Goal: Task Accomplishment & Management: Use online tool/utility

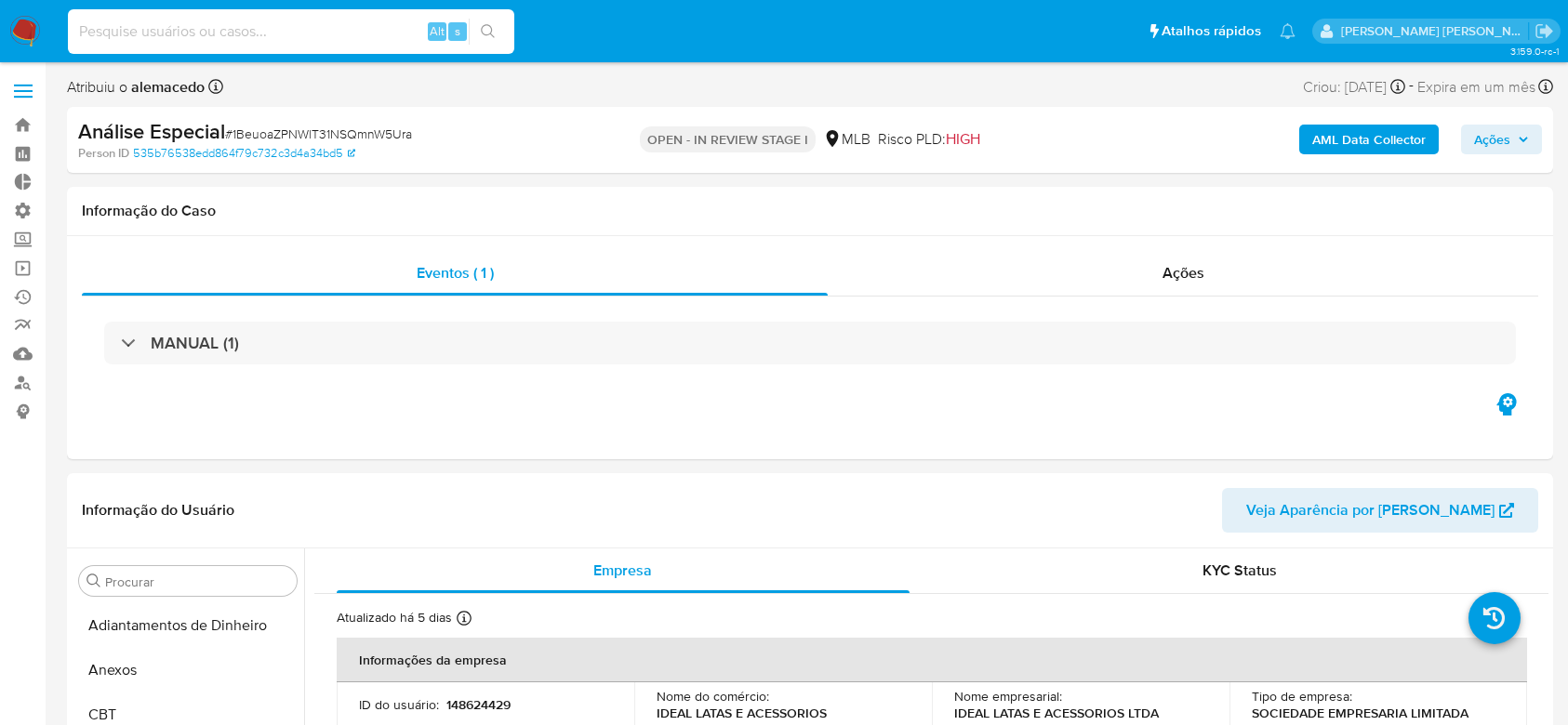
select select "10"
type input "cK6LNZgM4Sel3rI9Pxr85ew4"
click at [489, 34] on icon "search-icon" at bounding box center [488, 31] width 14 height 14
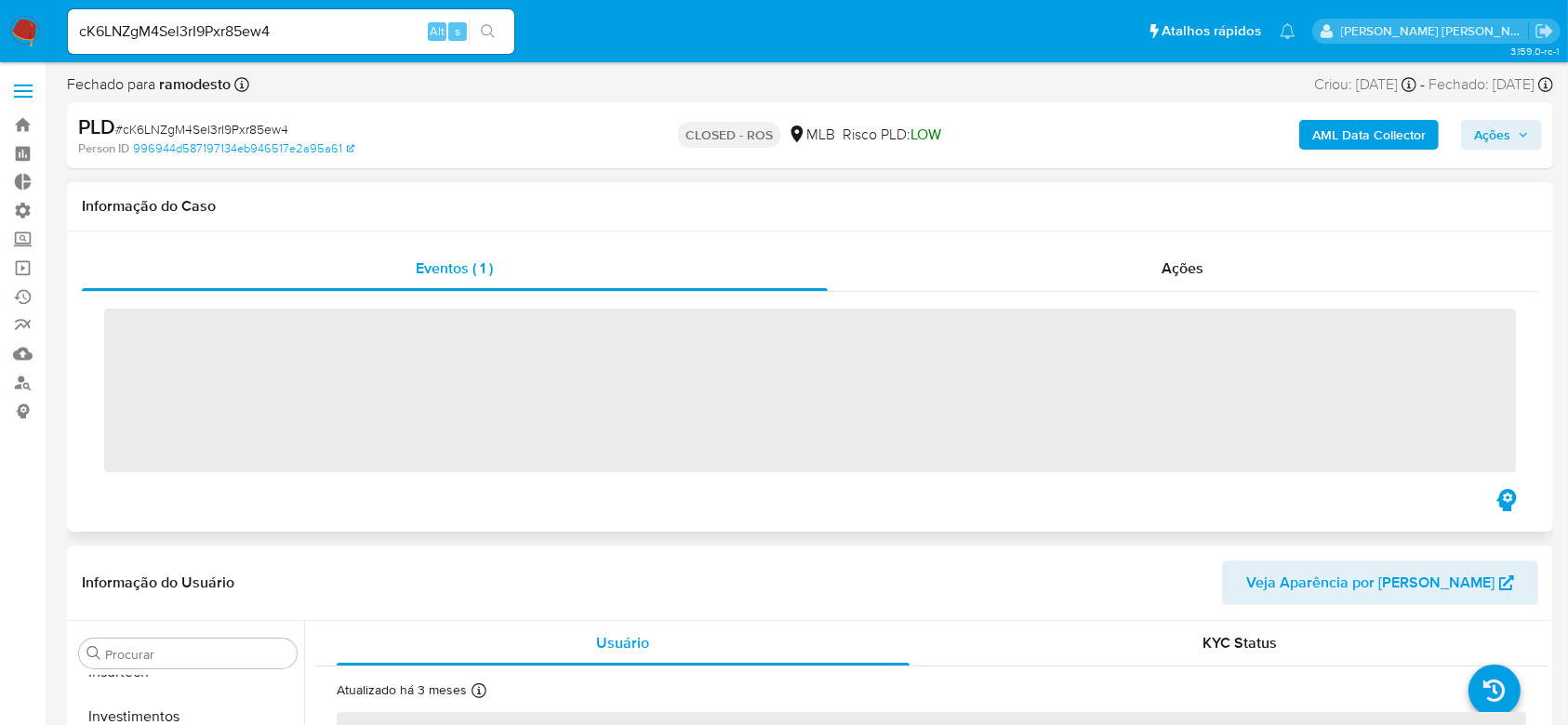
scroll to position [875, 0]
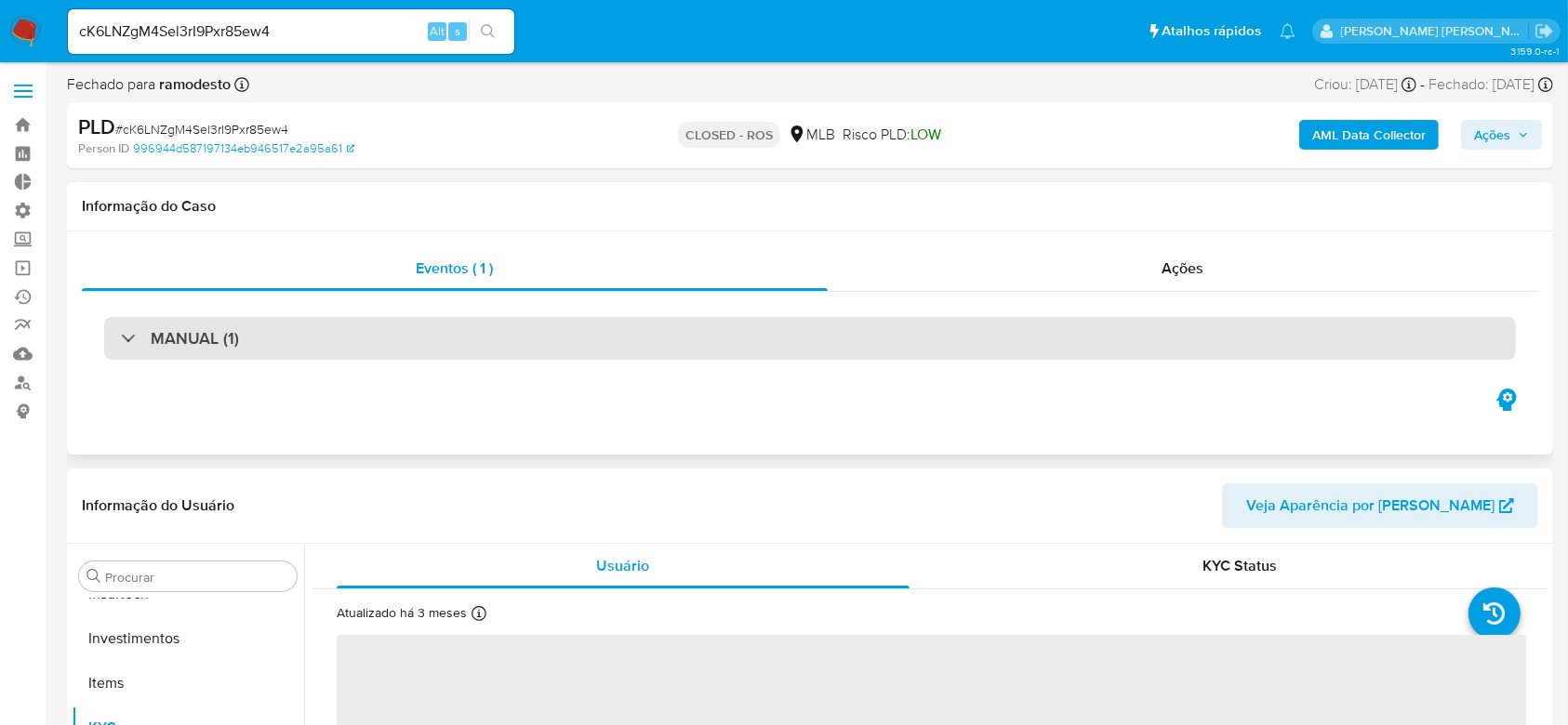
select select "10"
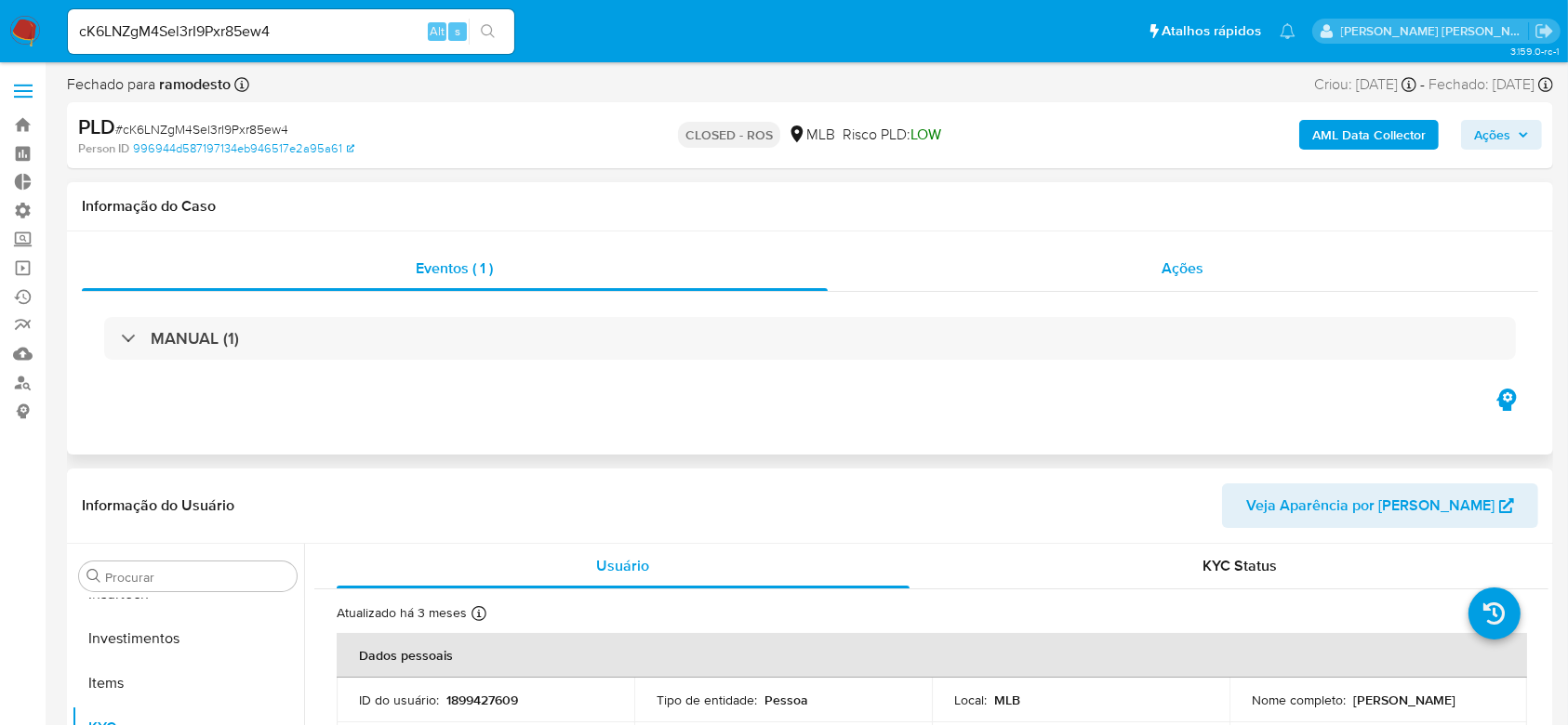
click at [1161, 259] on div "Ações" at bounding box center [1183, 268] width 711 height 45
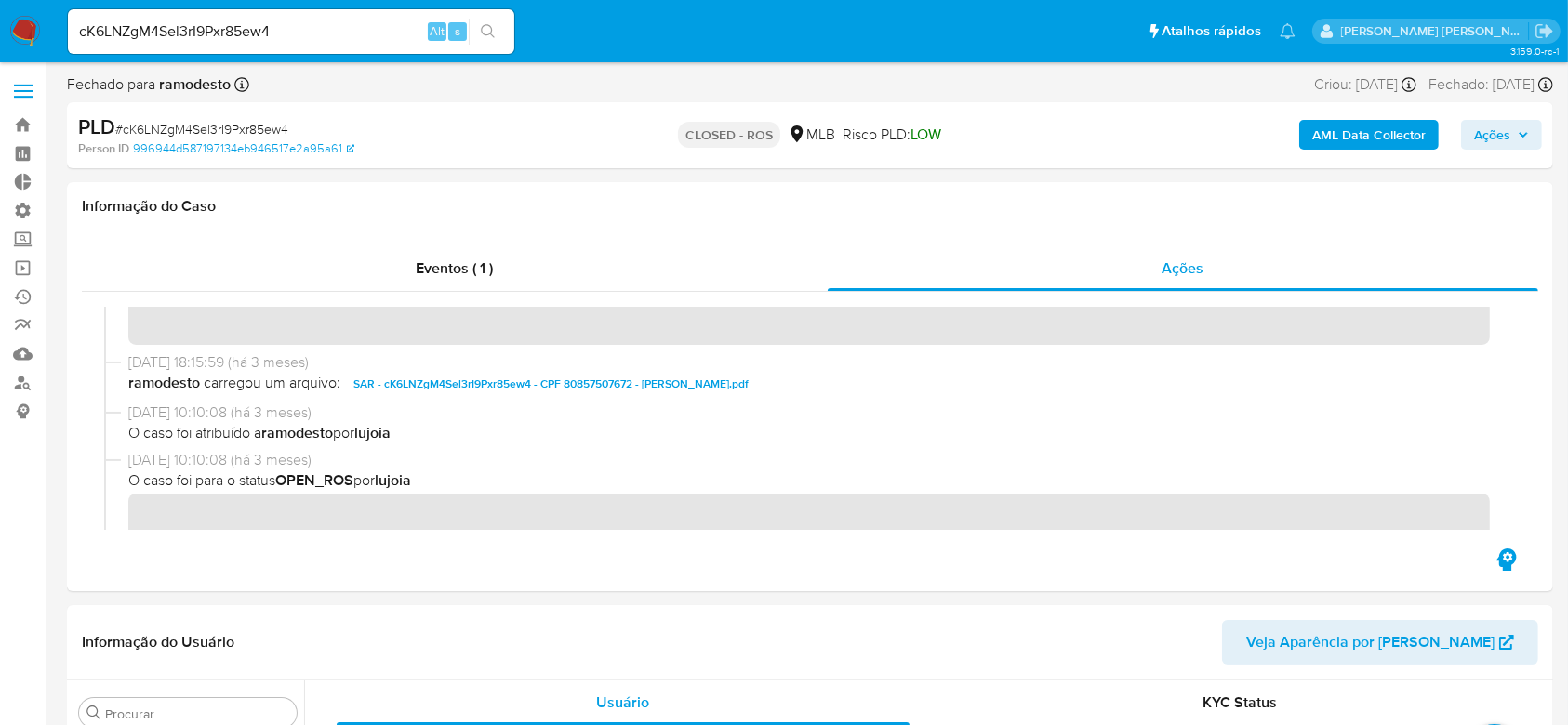
scroll to position [0, 0]
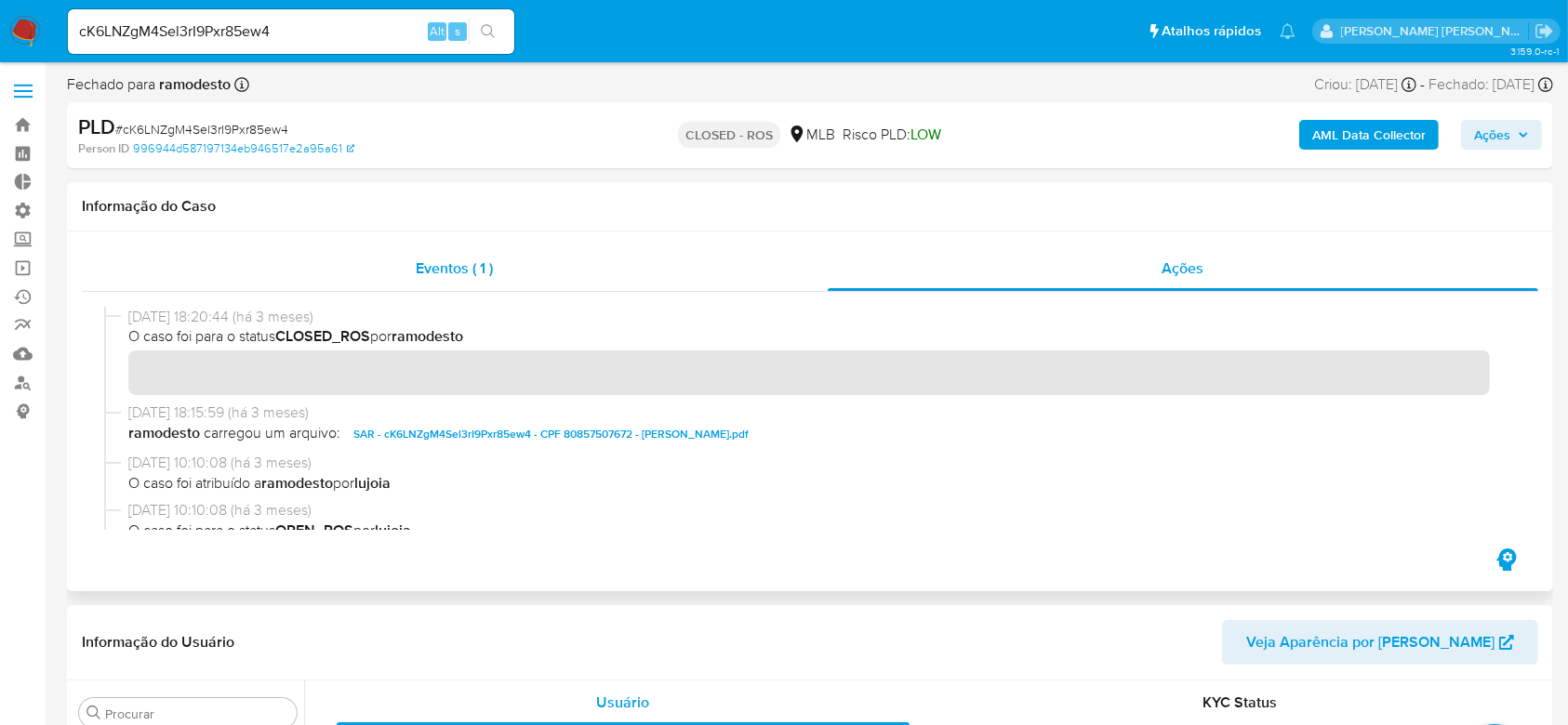
click at [442, 272] on span "Eventos ( 1 )" at bounding box center [456, 269] width 77 height 22
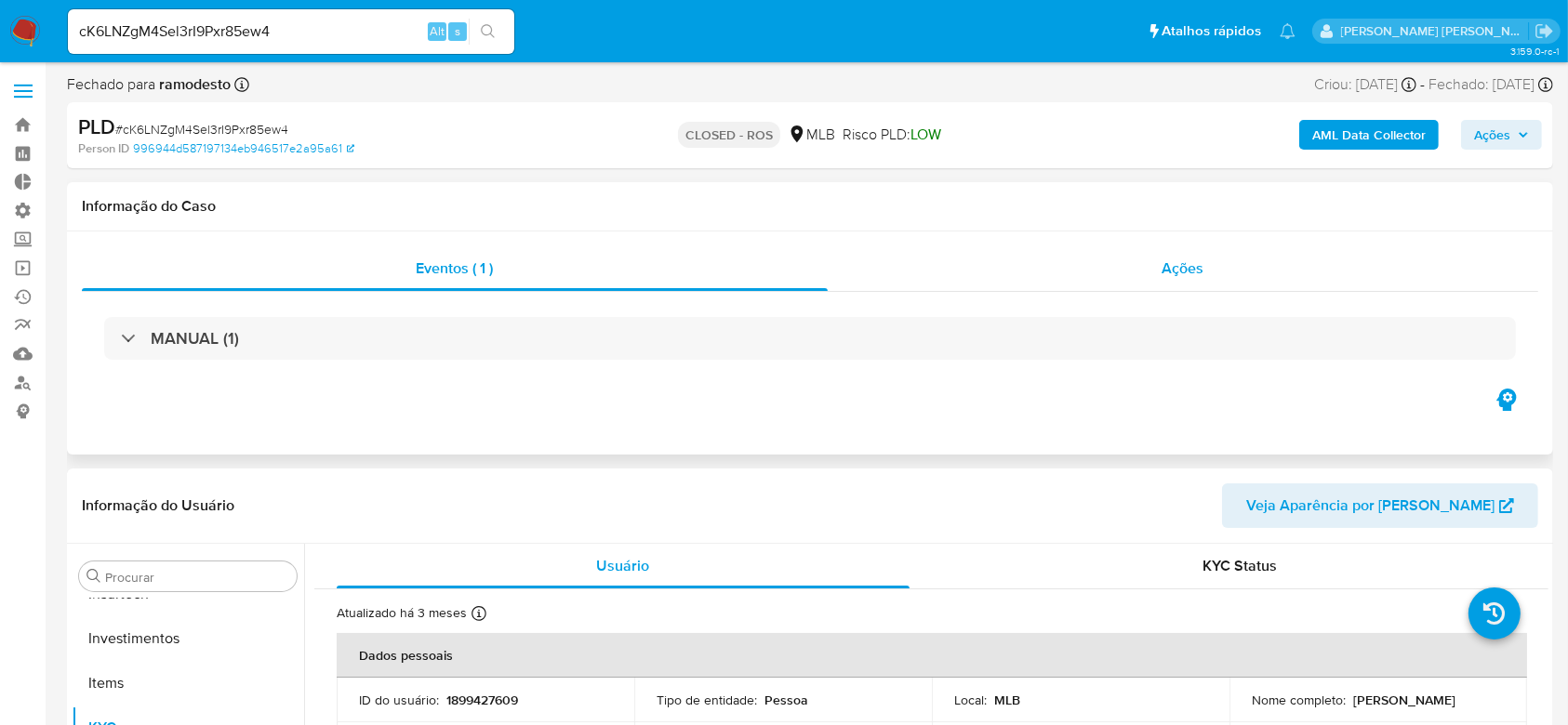
click at [1198, 270] on span "Ações" at bounding box center [1184, 269] width 42 height 22
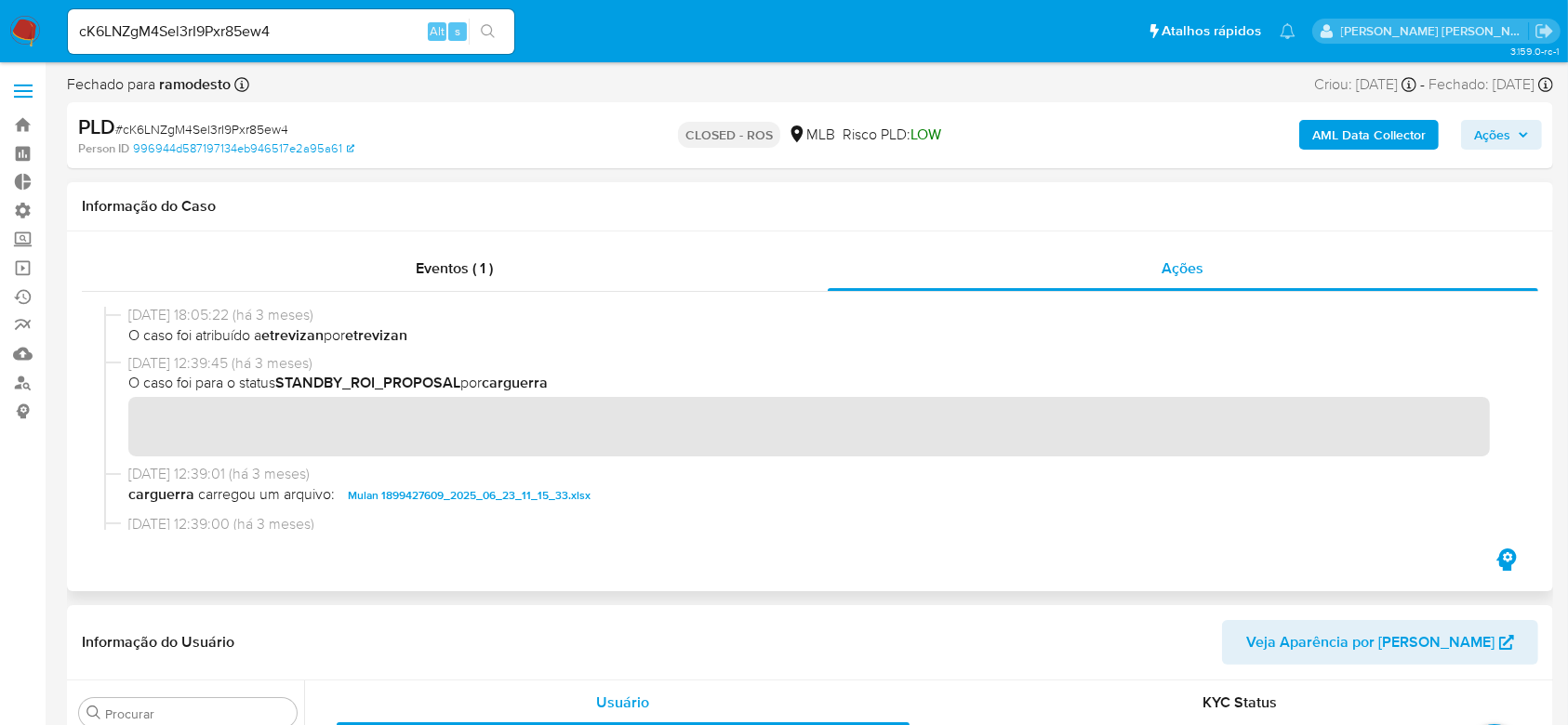
scroll to position [744, 0]
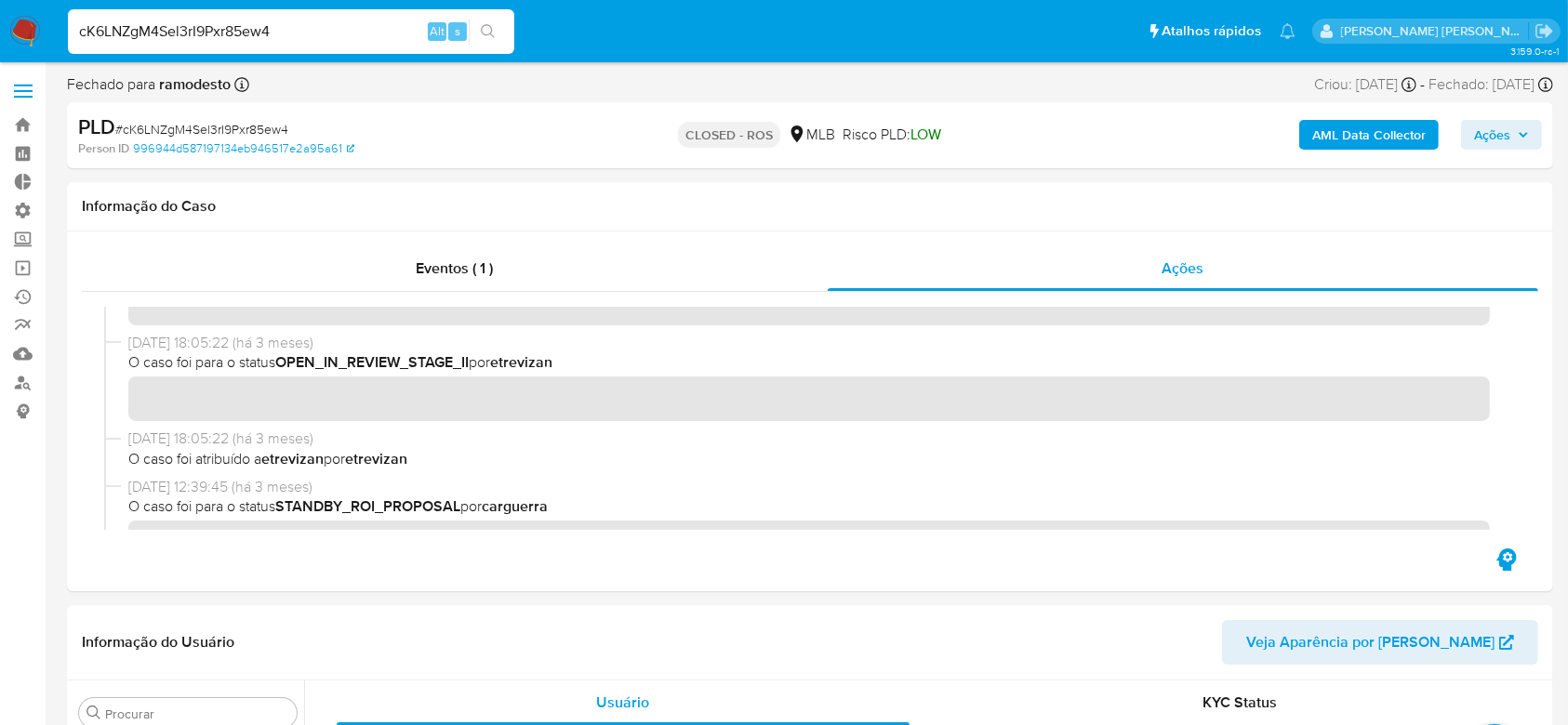
click at [223, 31] on input "cK6LNZgM4Sel3rI9Pxr85ew4" at bounding box center [291, 32] width 447 height 24
paste input "GTtM3fKxDoT7z21aRfHHAd3t"
type input "GTtM3fKxDoT7z21aRfHHAd3t"
click at [498, 30] on button "search-icon" at bounding box center [487, 32] width 38 height 26
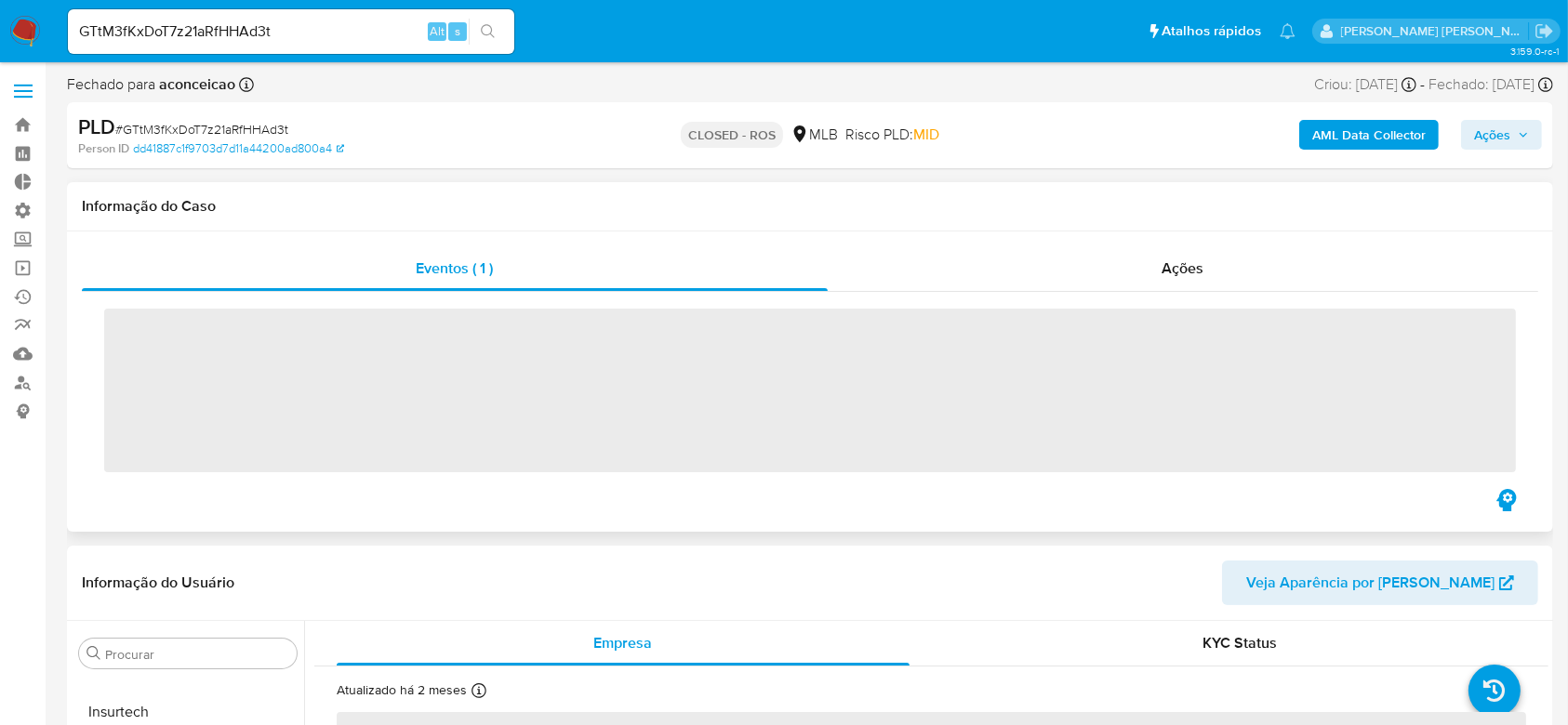
scroll to position [875, 0]
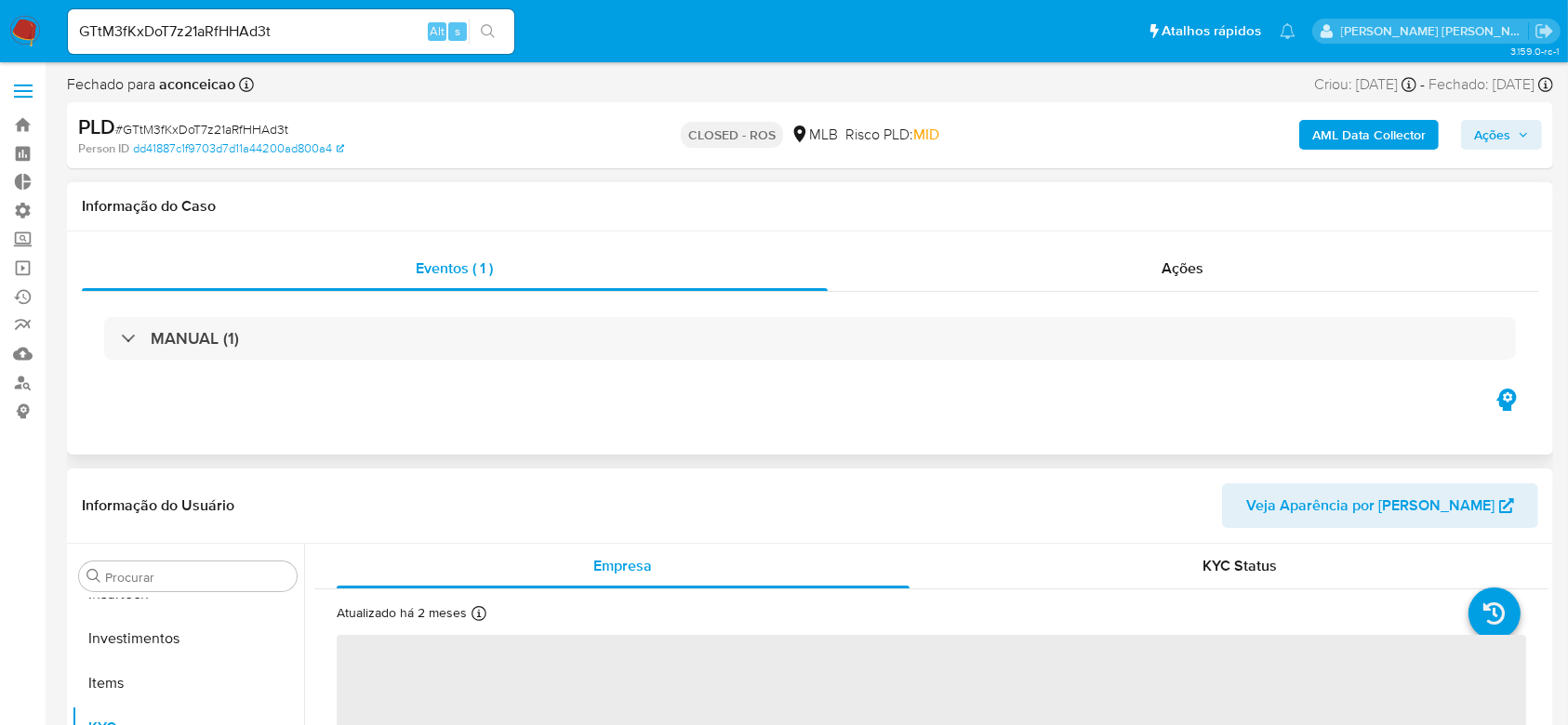
select select "10"
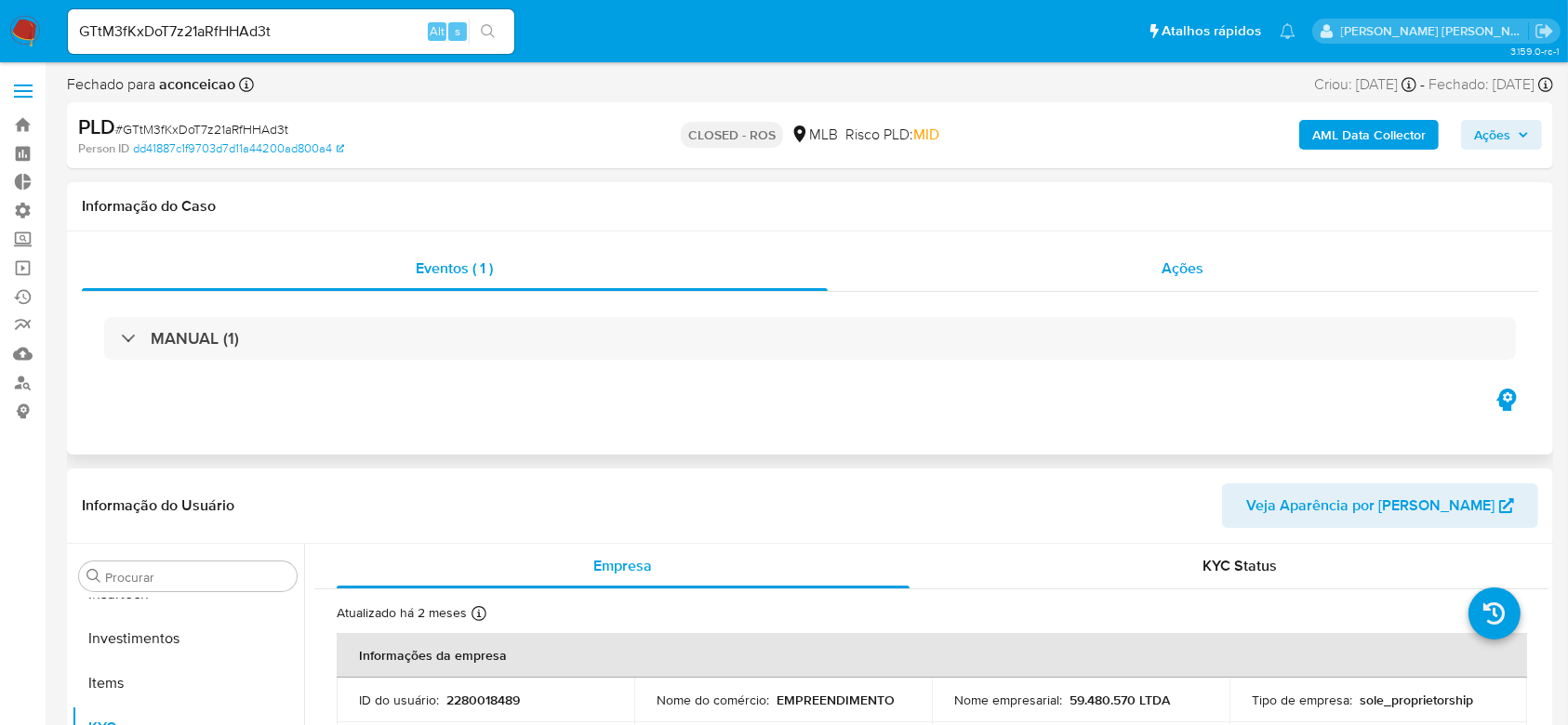
click at [1195, 271] on span "Ações" at bounding box center [1184, 269] width 42 height 22
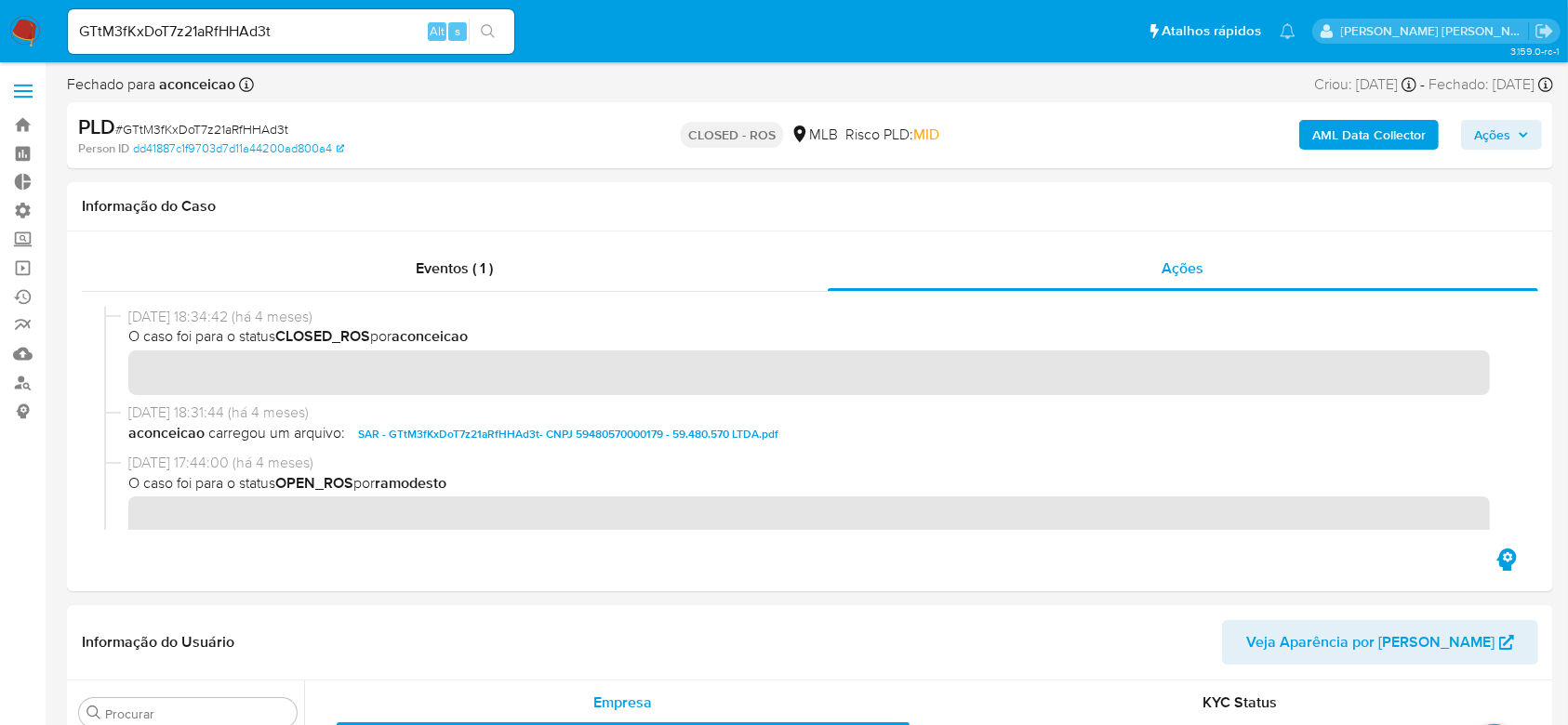
click at [229, 23] on input "GTtM3fKxDoT7z21aRfHHAd3t" at bounding box center [291, 32] width 447 height 24
paste input "cK6LNZgM4Sel3rI9Pxr85ew4"
type input "cK6LNZgM4Sel3rI9Pxr85ew4"
click at [488, 29] on icon "search-icon" at bounding box center [488, 31] width 15 height 15
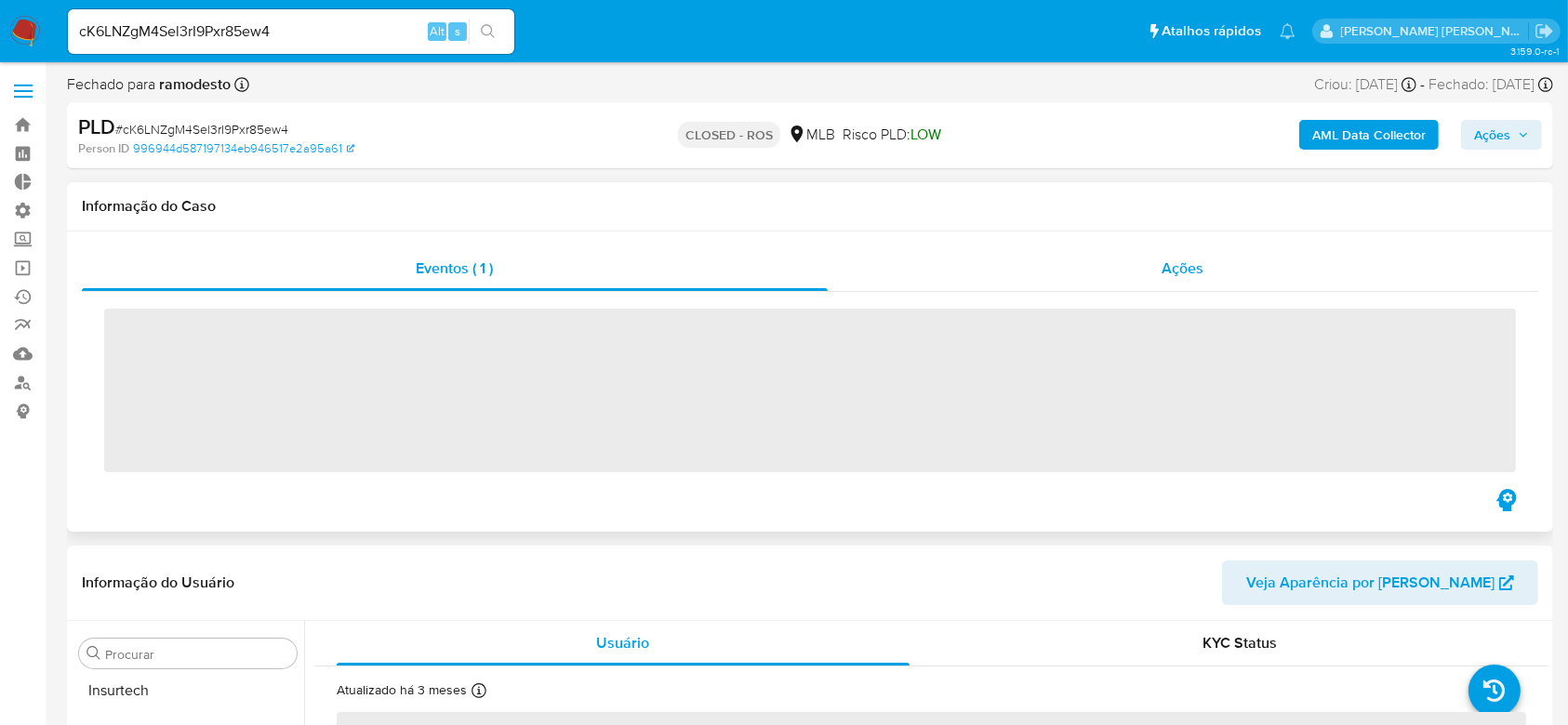
scroll to position [875, 0]
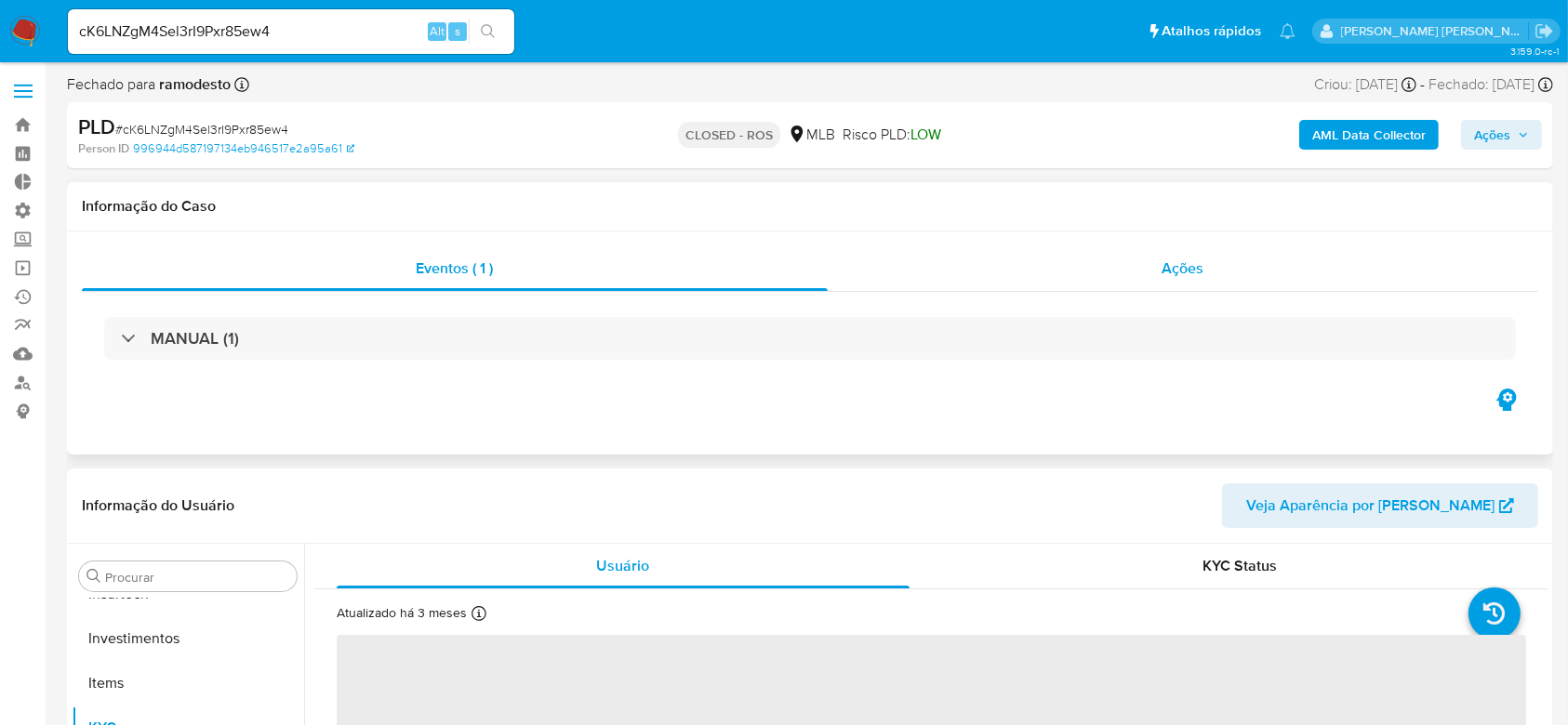
select select "10"
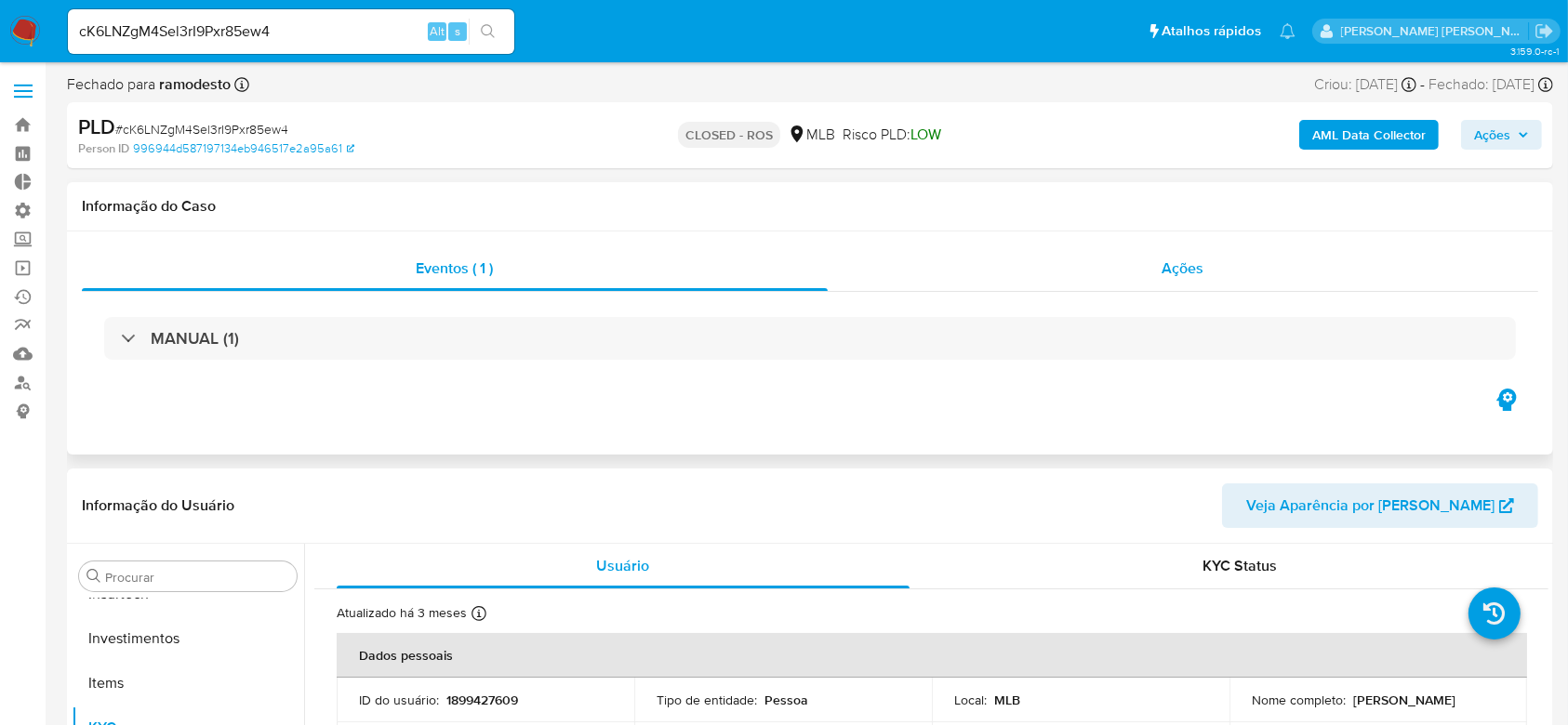
click at [1190, 273] on span "Ações" at bounding box center [1184, 269] width 42 height 22
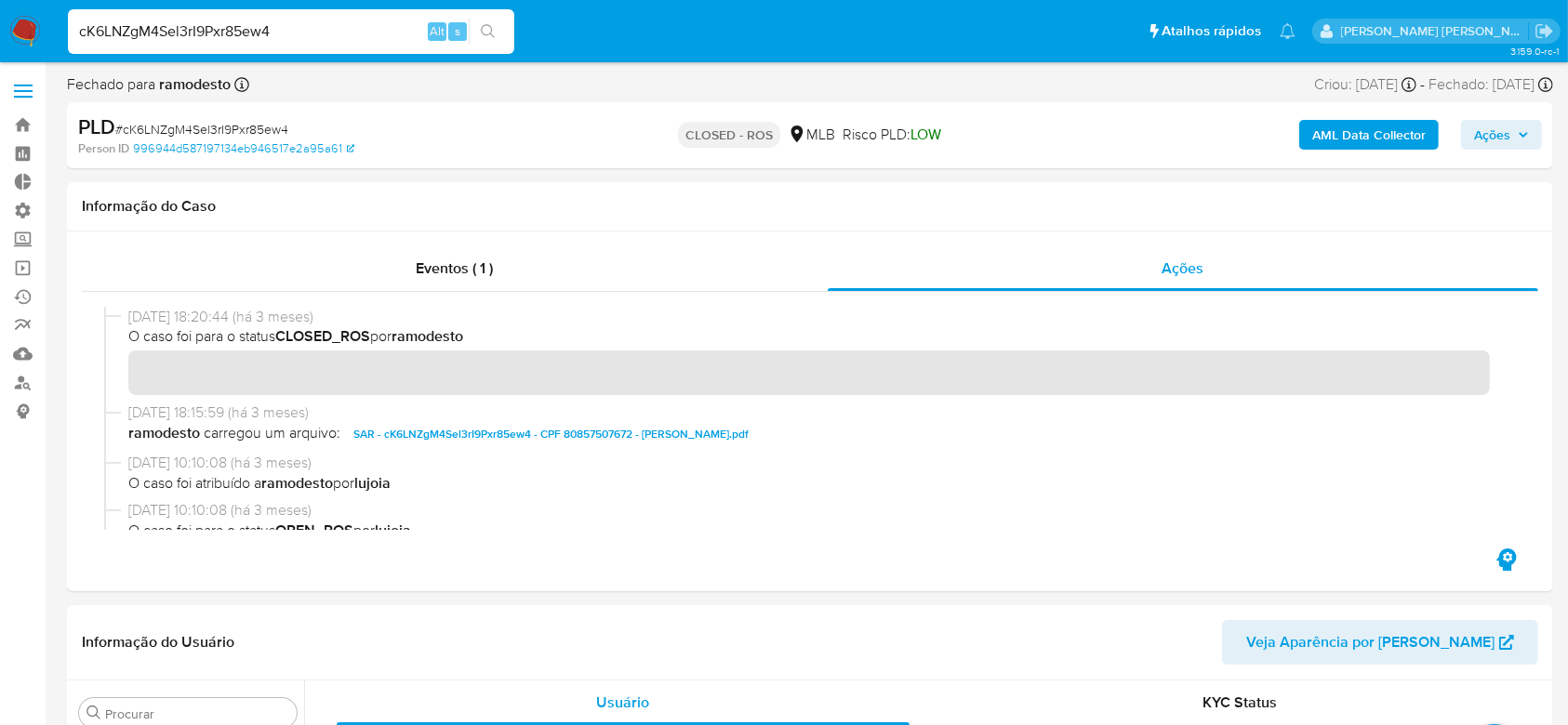
click at [199, 21] on input "cK6LNZgM4Sel3rI9Pxr85ew4" at bounding box center [291, 32] width 447 height 24
paste input "mrJ8sCU1HZNpj3n8iYJvJqlQ"
type input "mrJ8sCU1HZNpj3n8iYJvJqlQ"
click at [496, 35] on button "search-icon" at bounding box center [487, 32] width 38 height 26
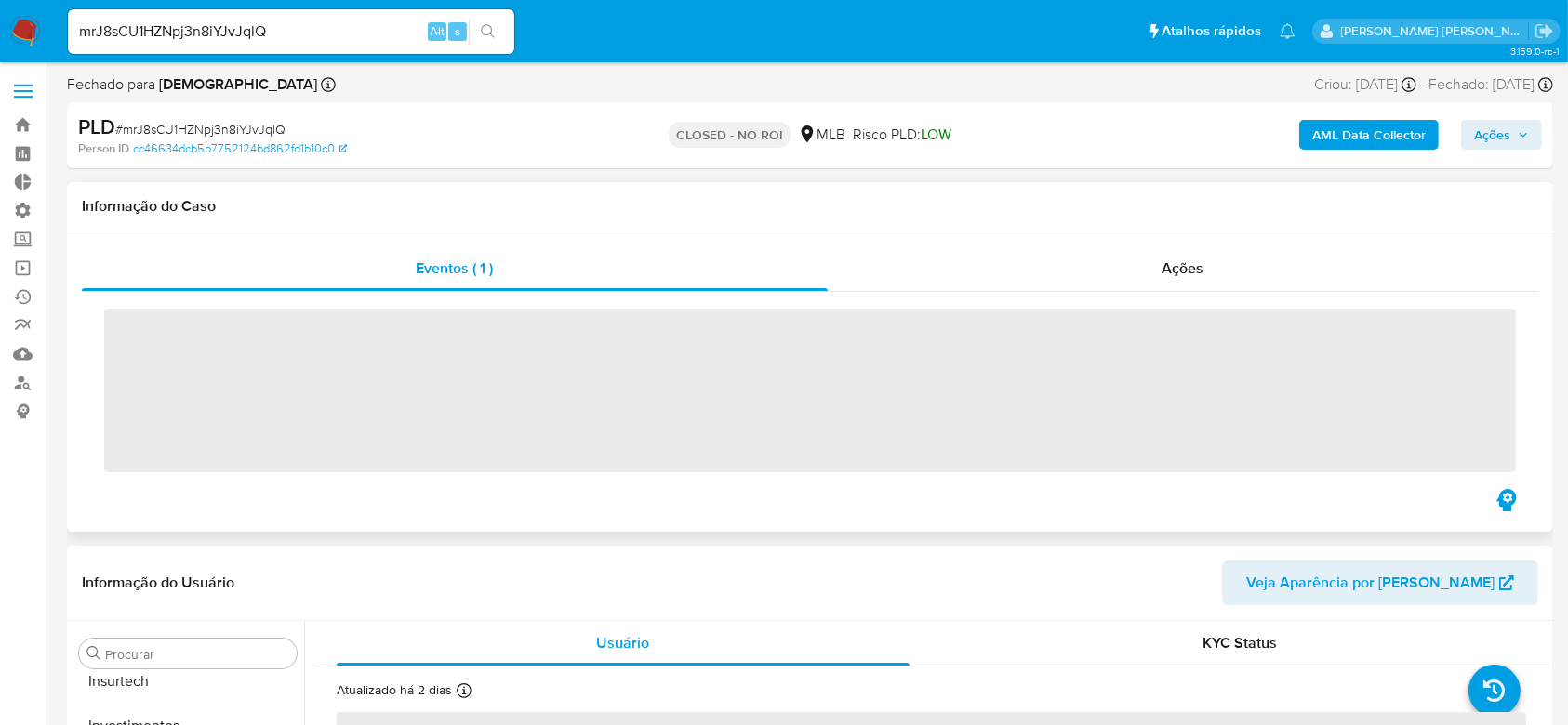
scroll to position [875, 0]
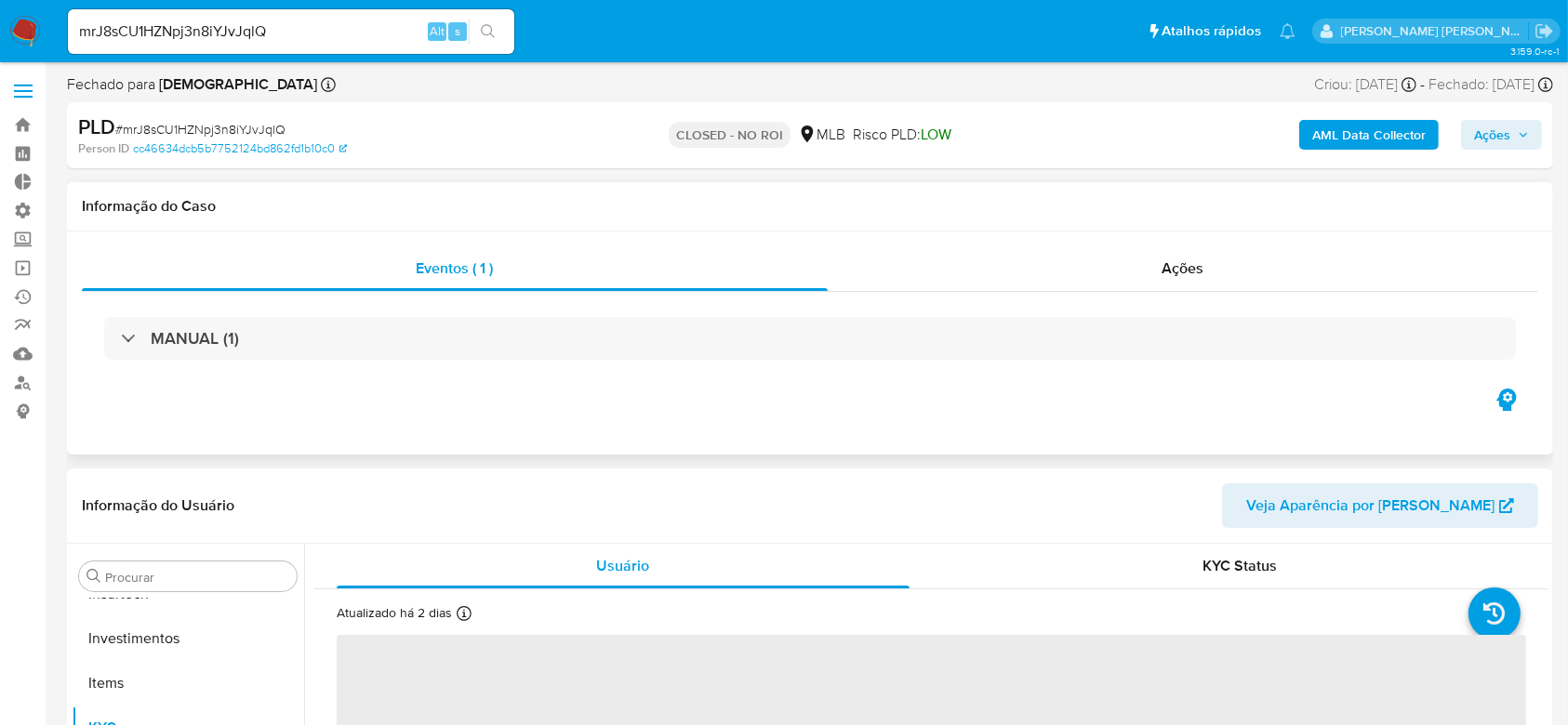
select select "10"
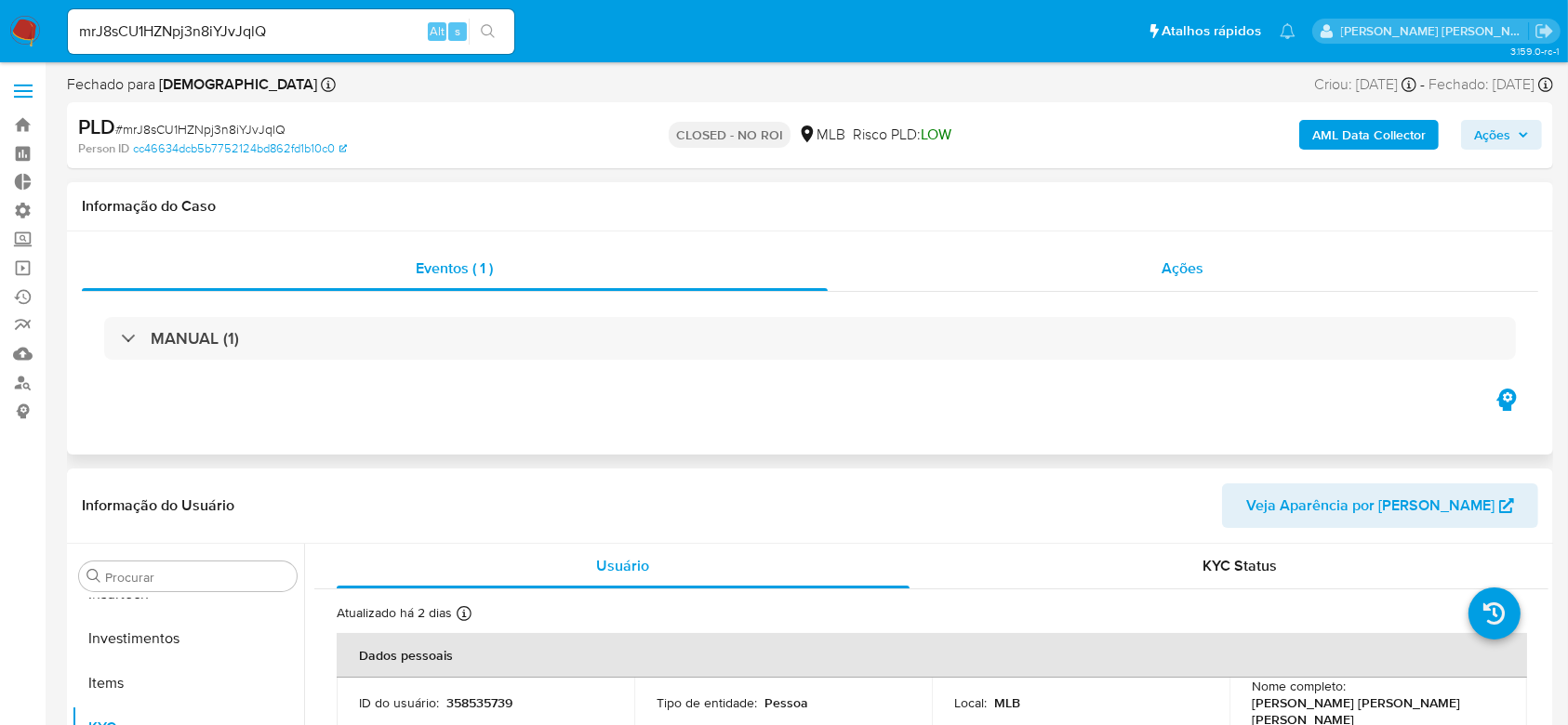
click at [1184, 271] on span "Ações" at bounding box center [1184, 269] width 42 height 22
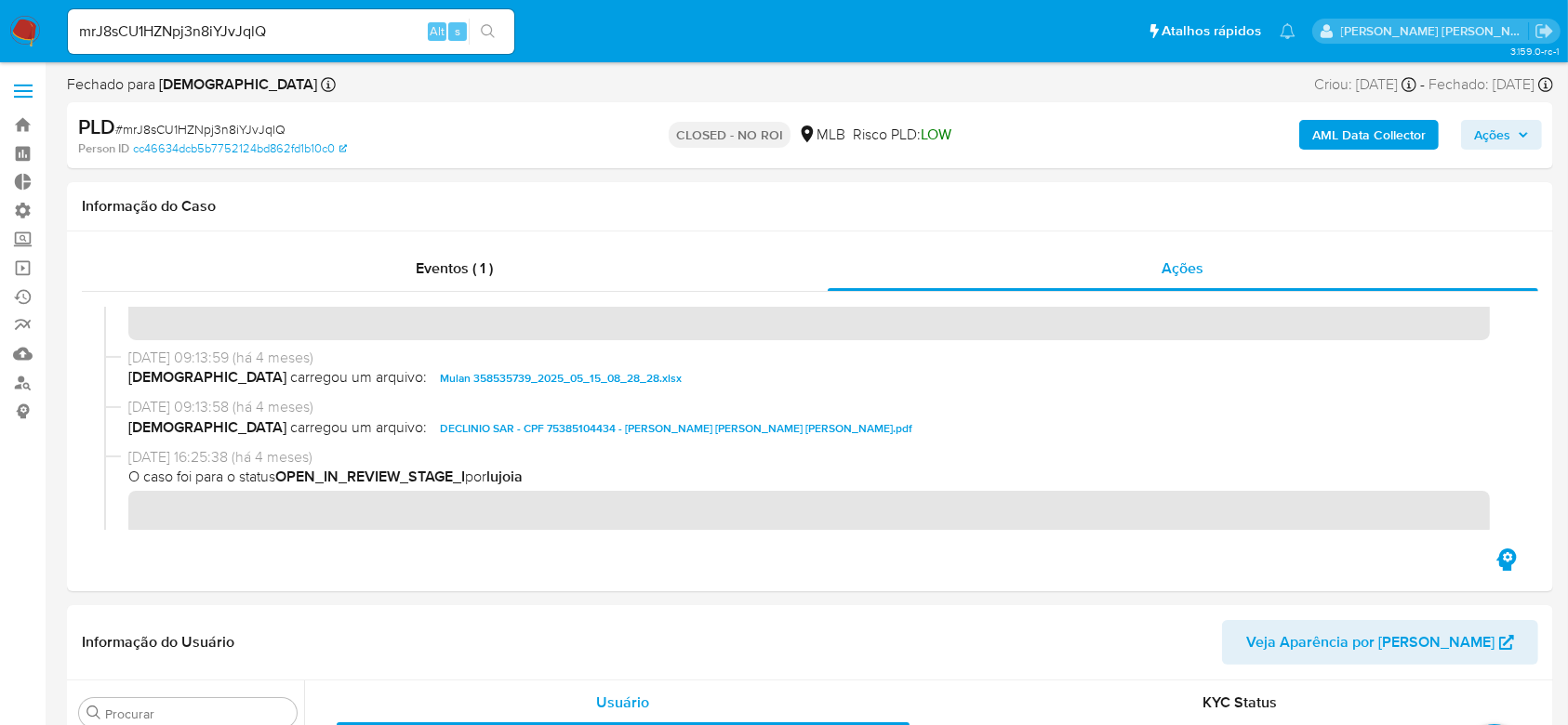
scroll to position [124, 0]
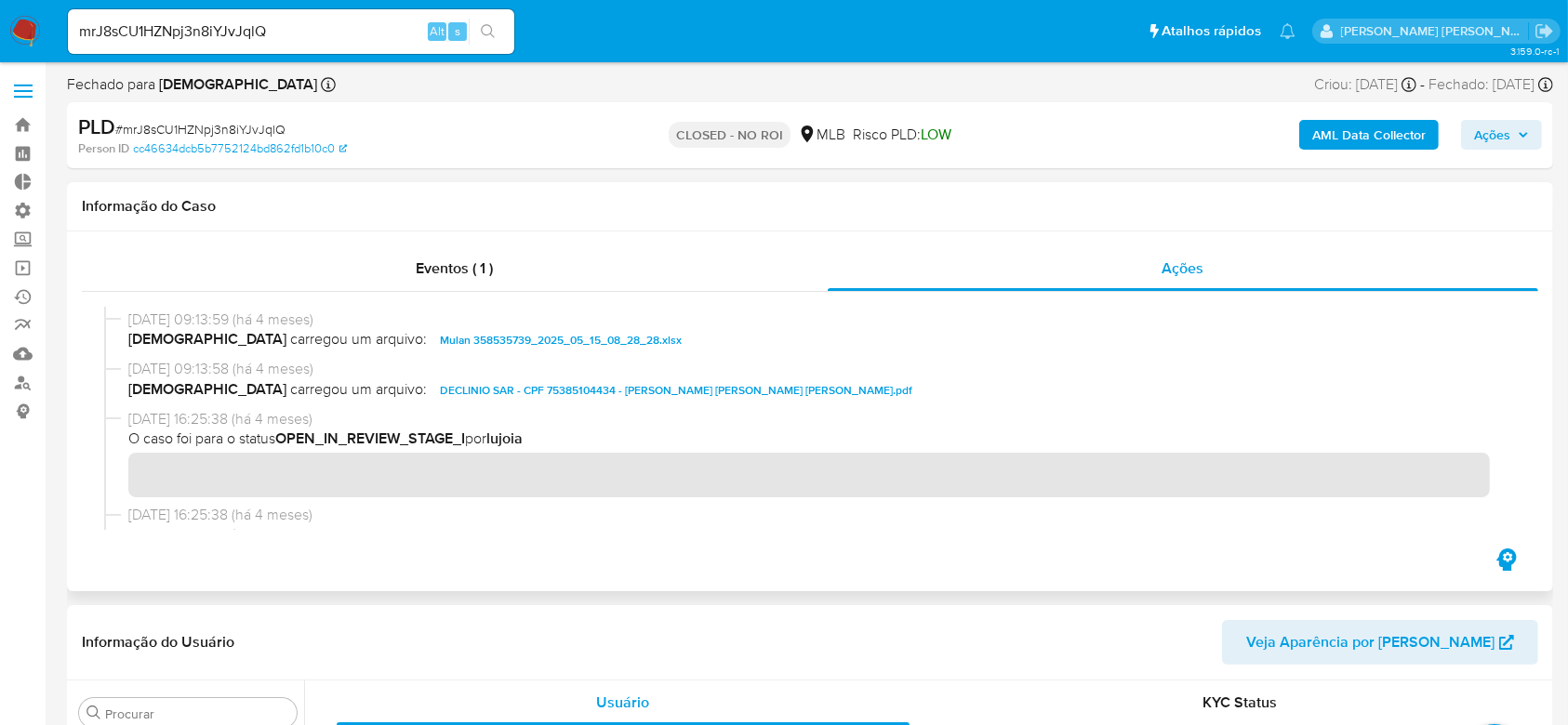
click at [523, 395] on span "DECLINIO SAR - CPF 75385104434 - [PERSON_NAME] [PERSON_NAME] [PERSON_NAME].pdf" at bounding box center [676, 390] width 472 height 22
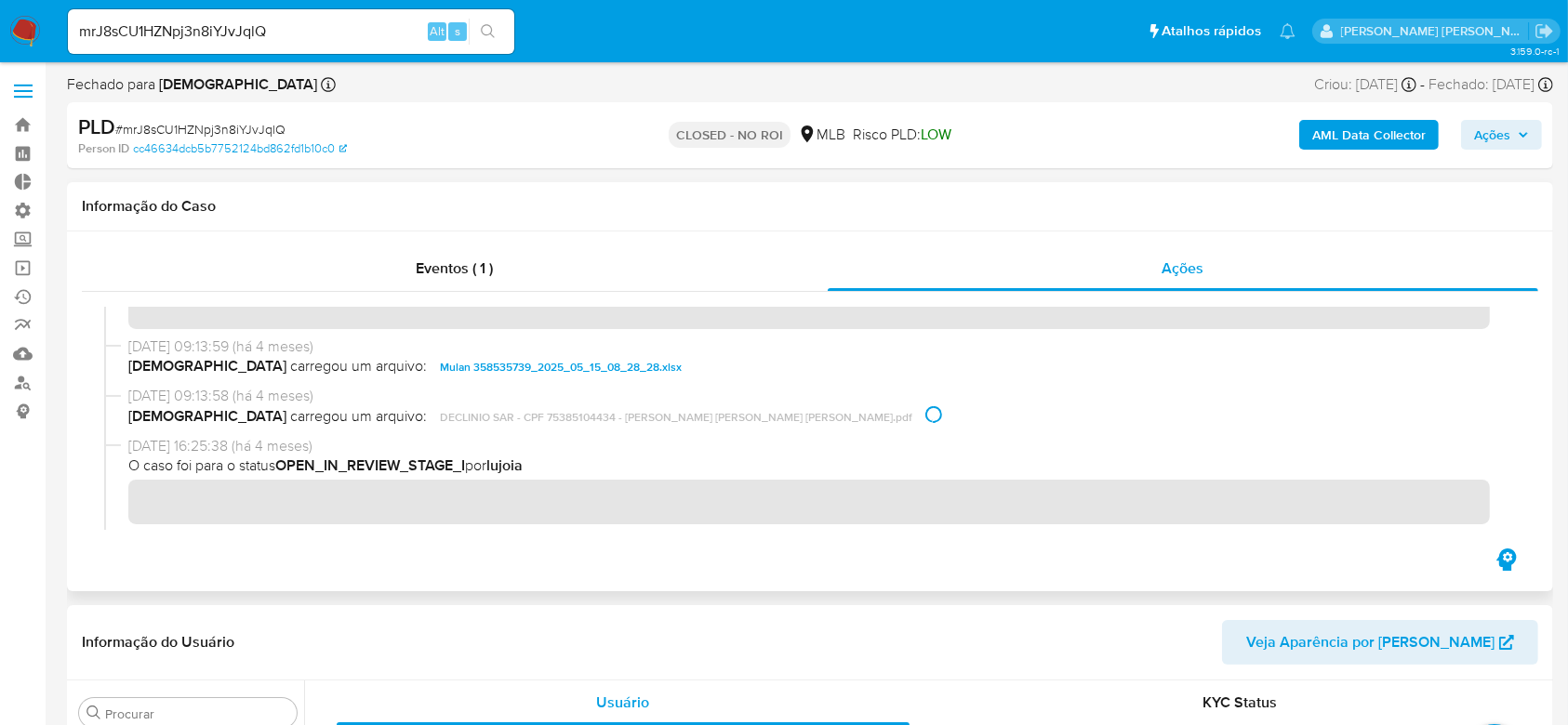
scroll to position [43, 0]
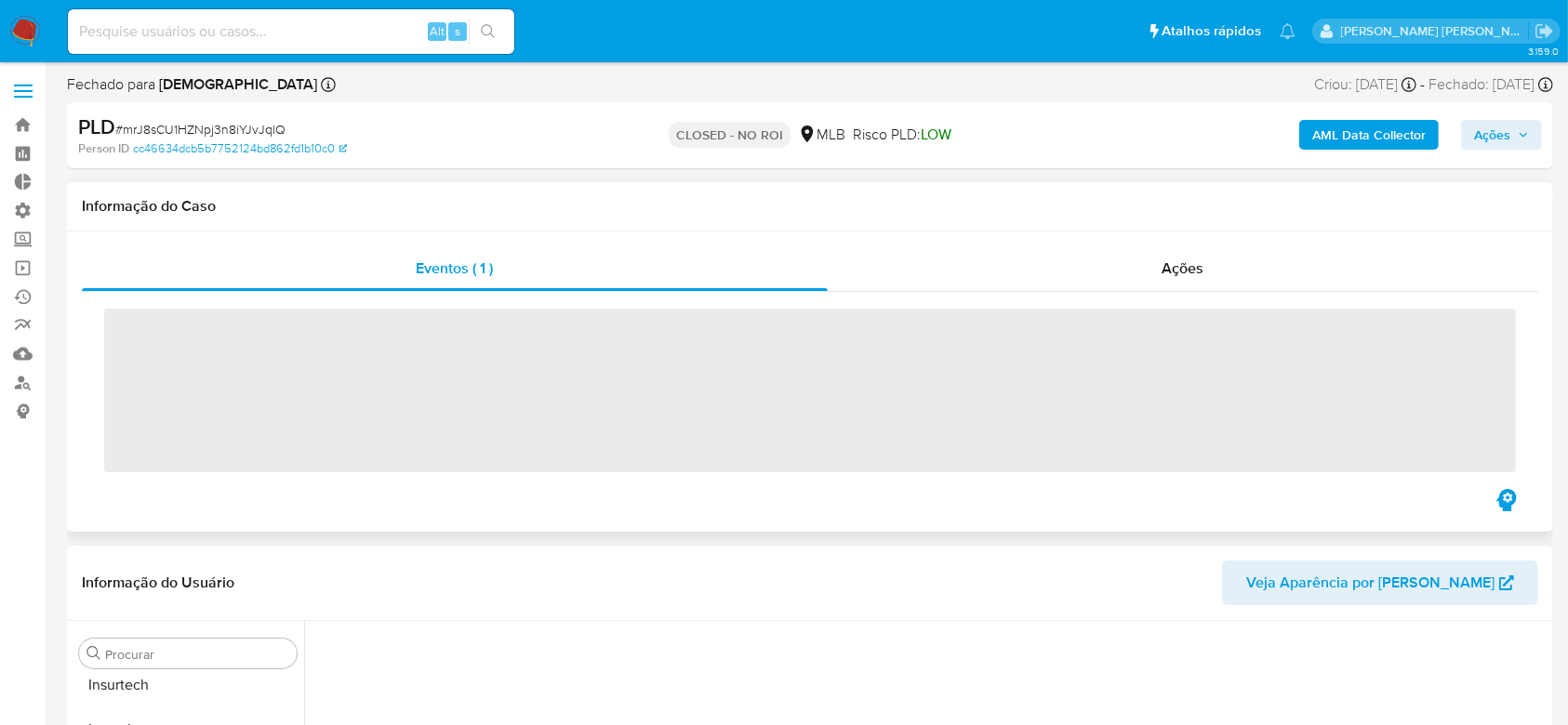
scroll to position [875, 0]
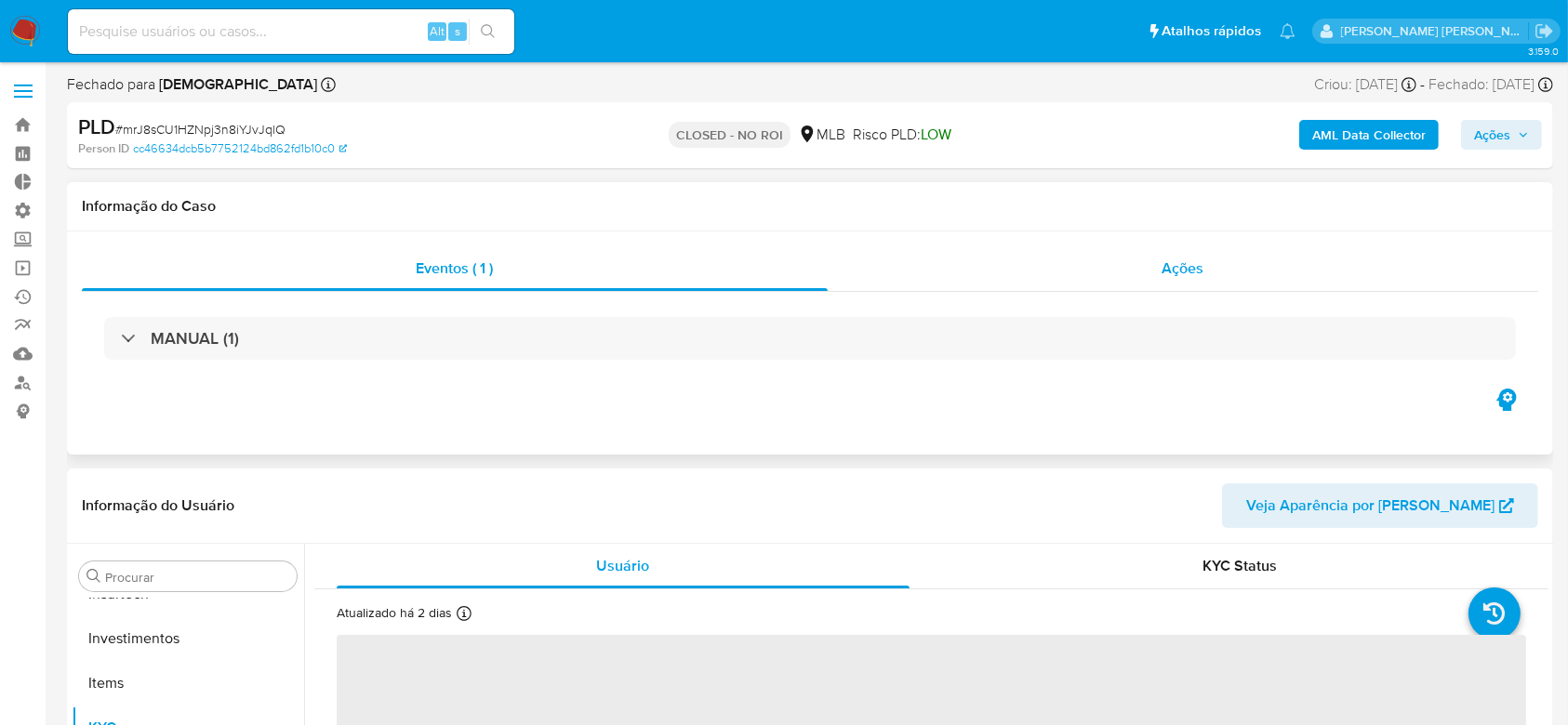
select select "10"
click at [1184, 272] on span "Ações" at bounding box center [1184, 269] width 42 height 22
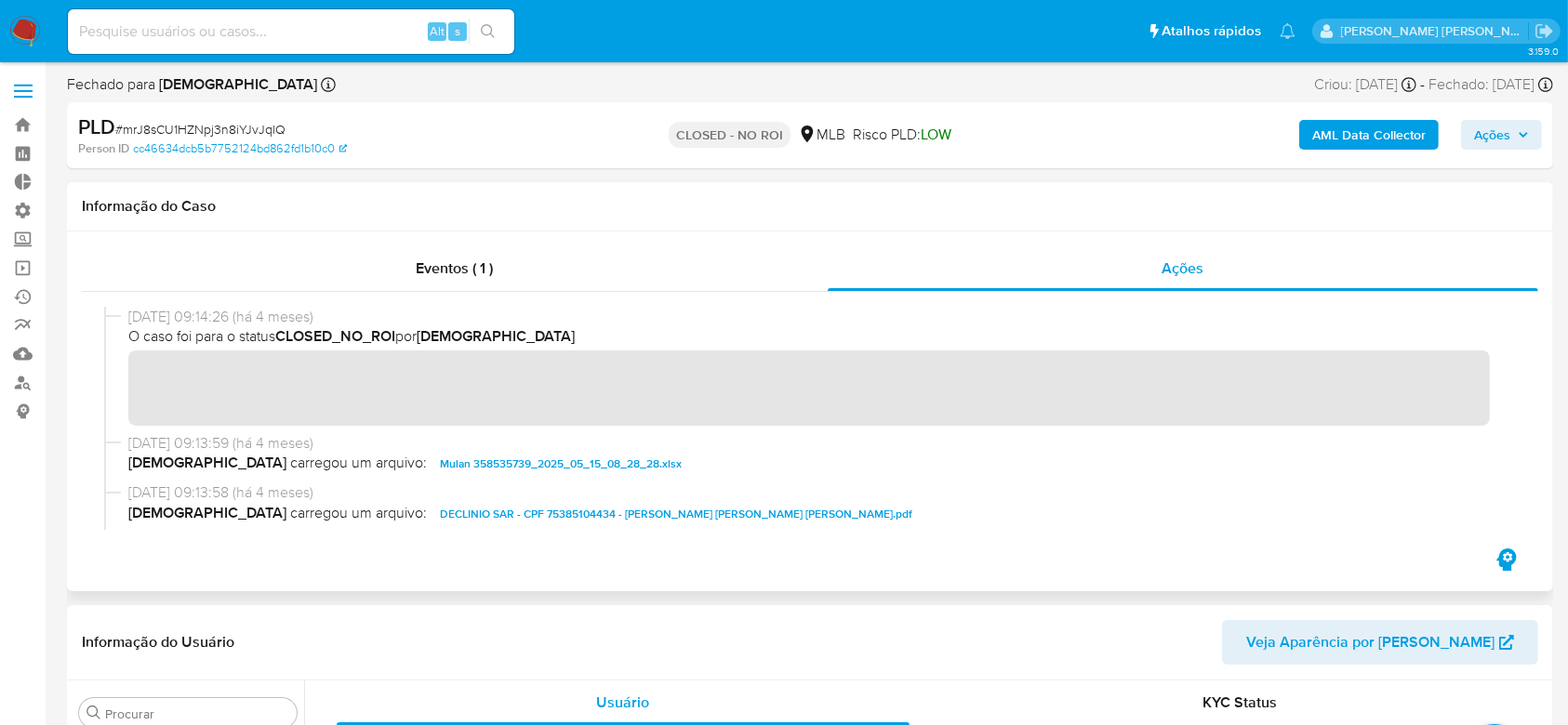
click at [578, 517] on span "DECLINIO SAR - CPF 75385104434 - [PERSON_NAME] [PERSON_NAME] [PERSON_NAME].pdf" at bounding box center [676, 514] width 472 height 22
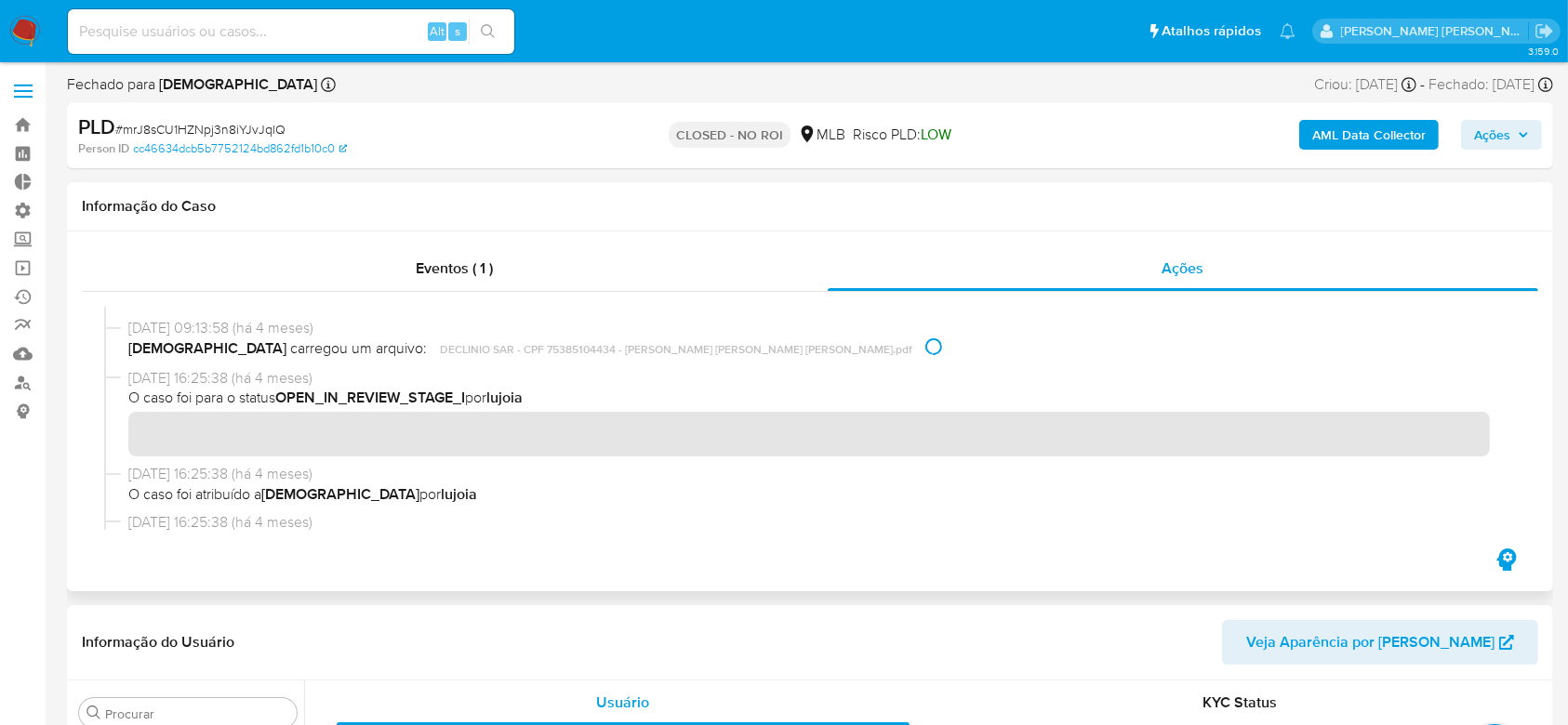
scroll to position [43, 0]
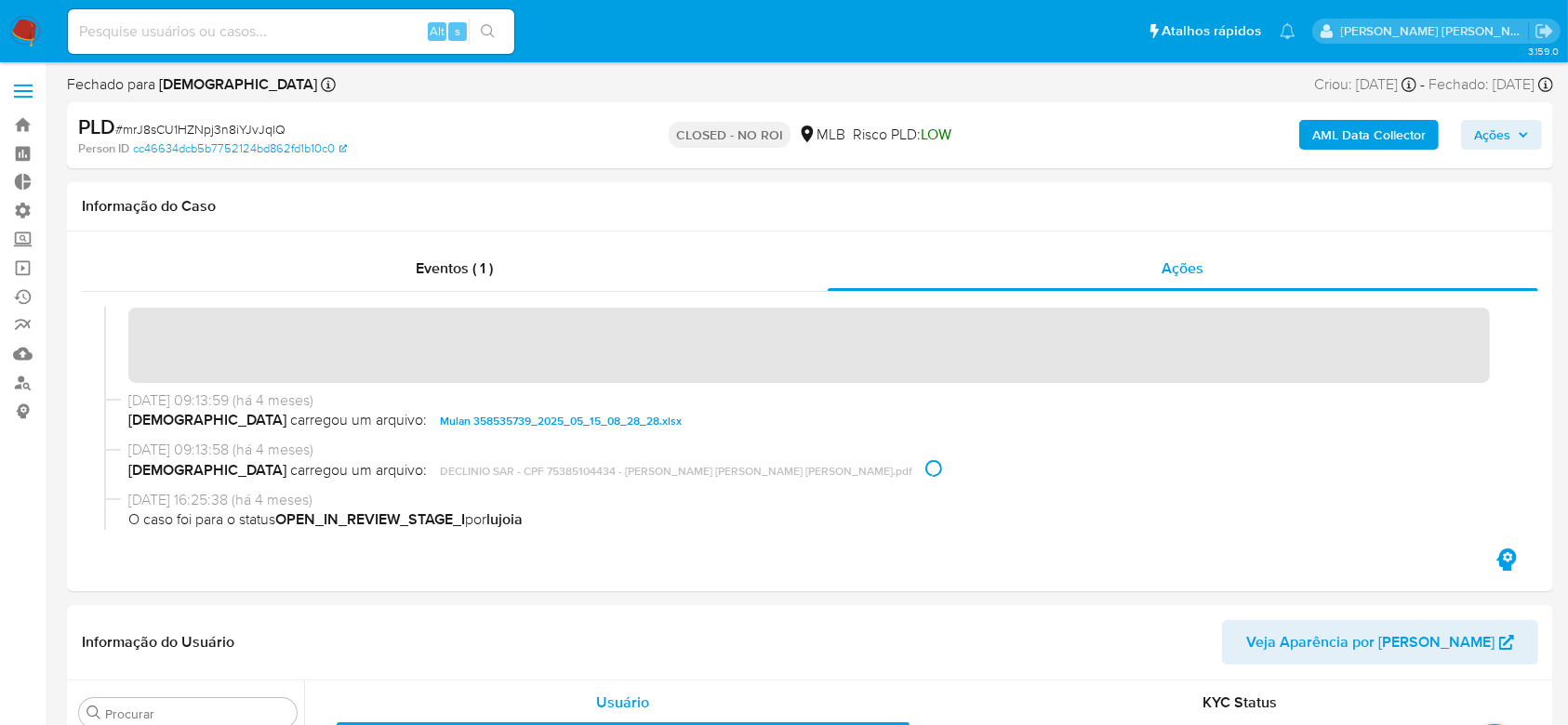
click at [165, 128] on span "# mrJ8sCU1HZNpj3n8iYJvJqlQ" at bounding box center [200, 129] width 171 height 19
